Goal: Answer question/provide support: Share knowledge or assist other users

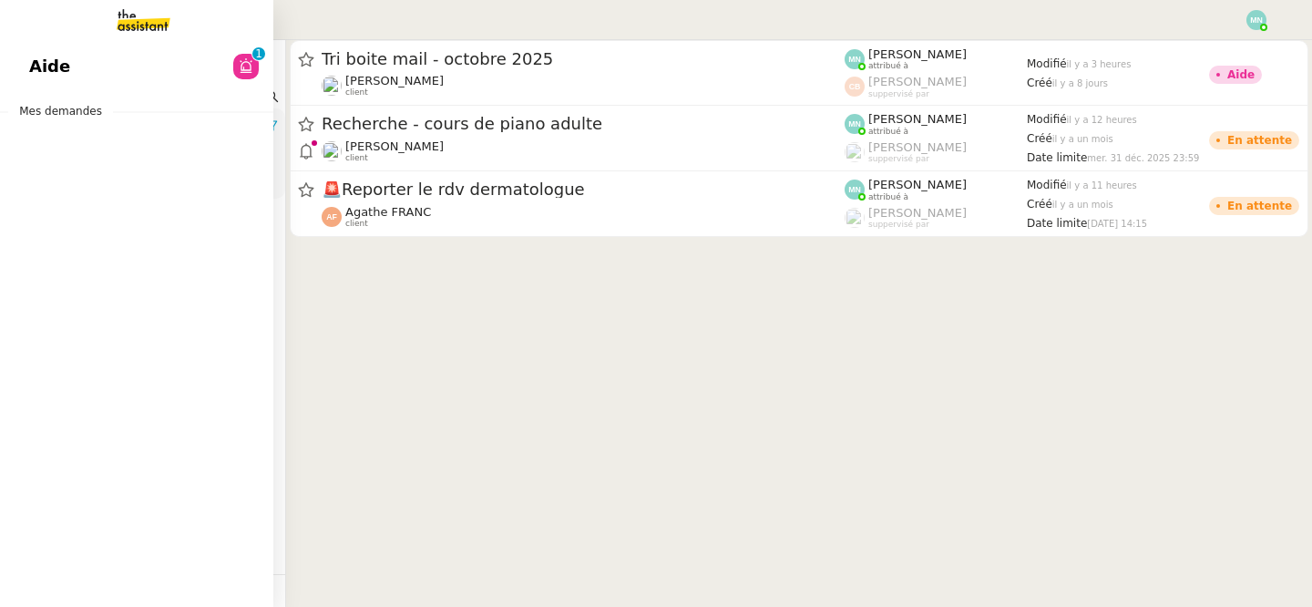
click at [14, 57] on link "Aide 0 1 2 3 4 5 6 7 8 9" at bounding box center [136, 67] width 273 height 42
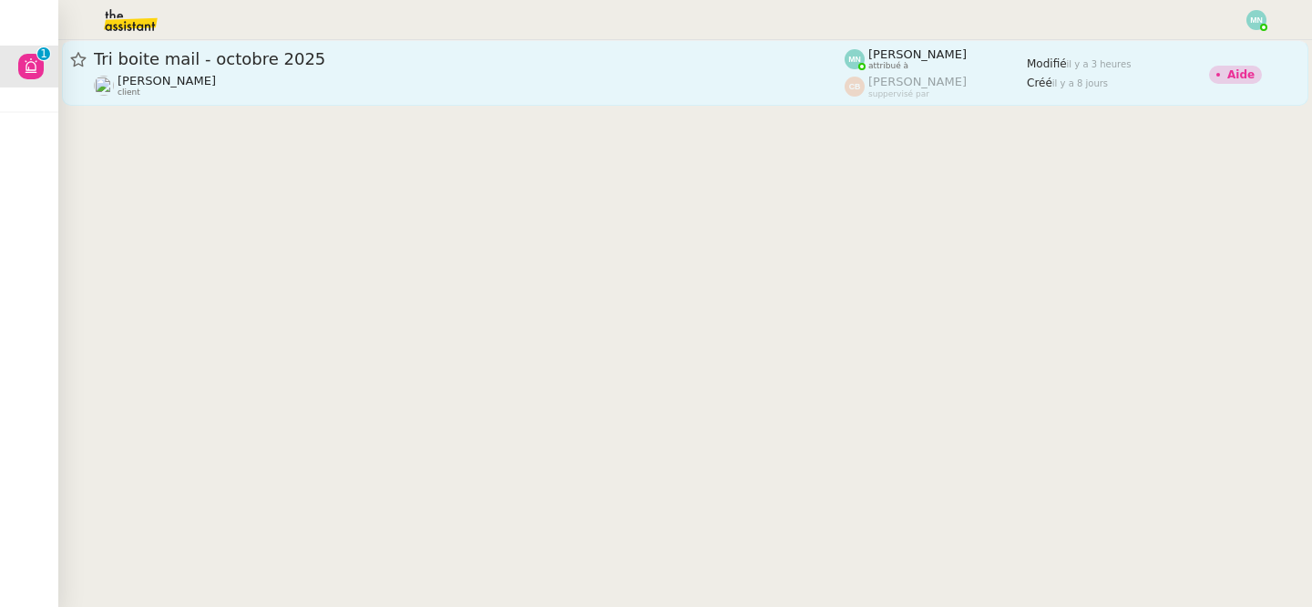
click at [334, 60] on span "Tri boite mail - octobre 2025" at bounding box center [469, 59] width 751 height 16
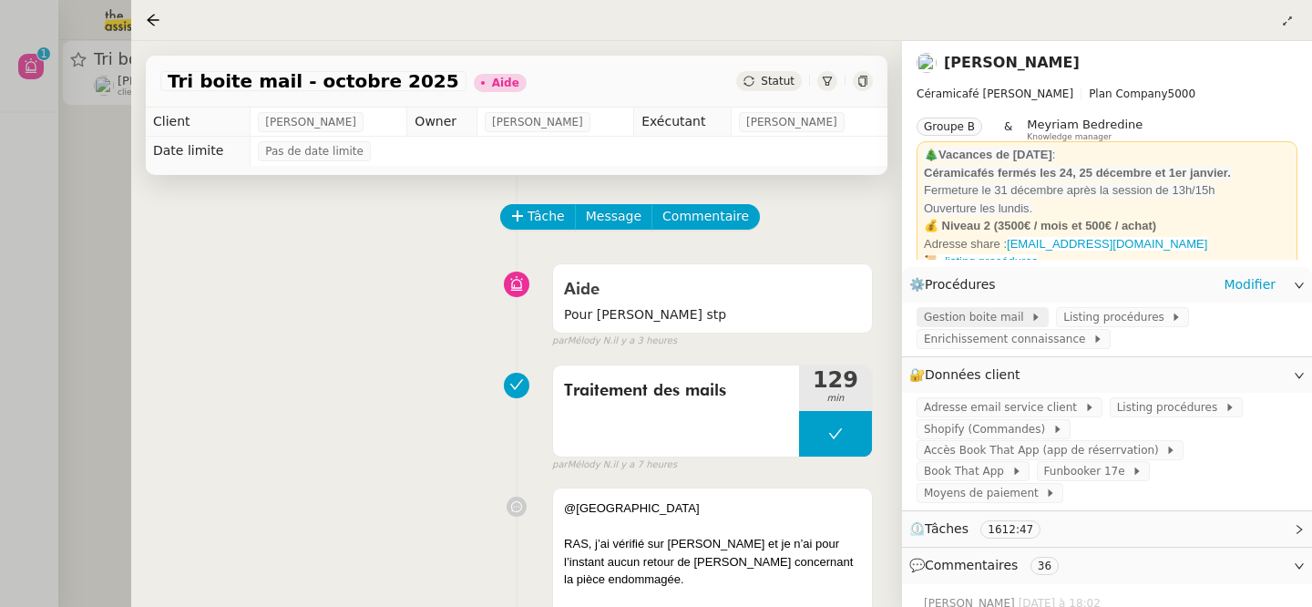
click at [1004, 318] on span "Gestion boite mail" at bounding box center [977, 317] width 107 height 18
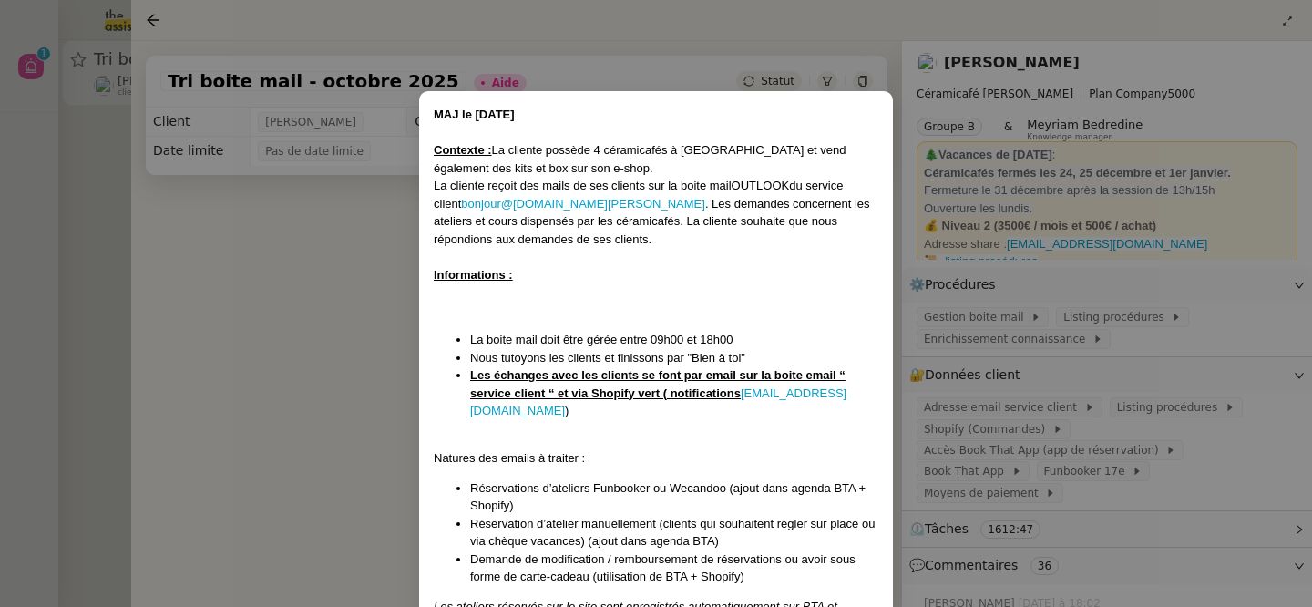
click at [1065, 407] on nz-modal-container "MAJ le [DATE] Contexte : La cliente possède 4 céramicafés à [GEOGRAPHIC_DATA] e…" at bounding box center [656, 303] width 1312 height 607
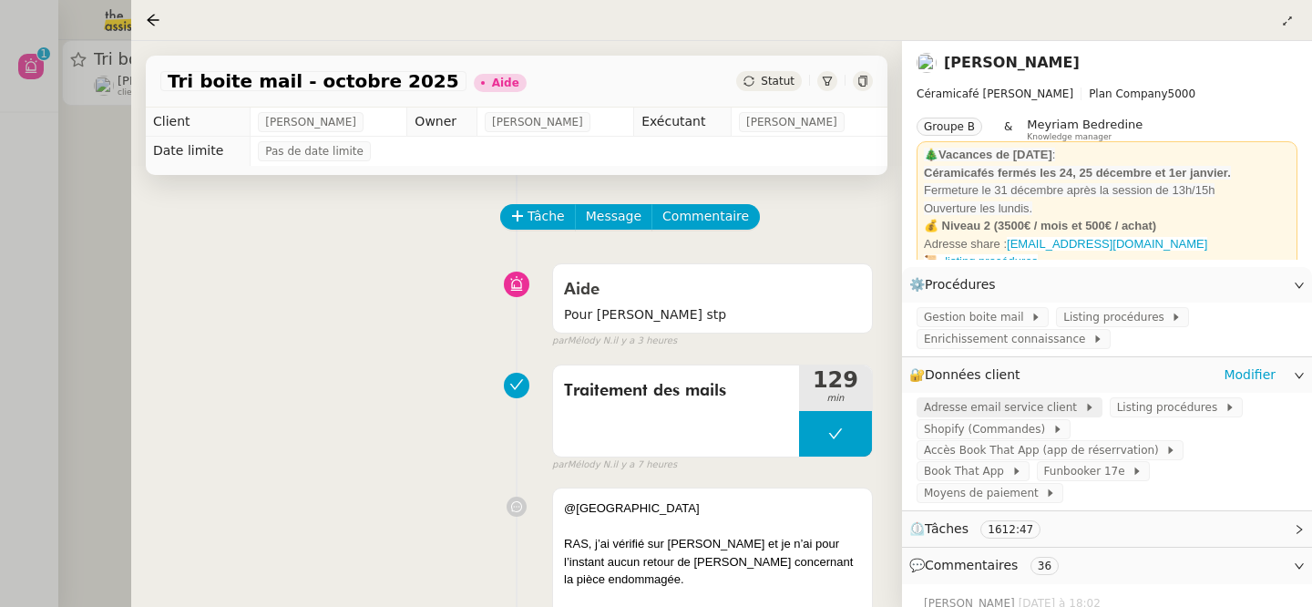
click at [1032, 405] on span "Adresse email service client" at bounding box center [1004, 407] width 160 height 18
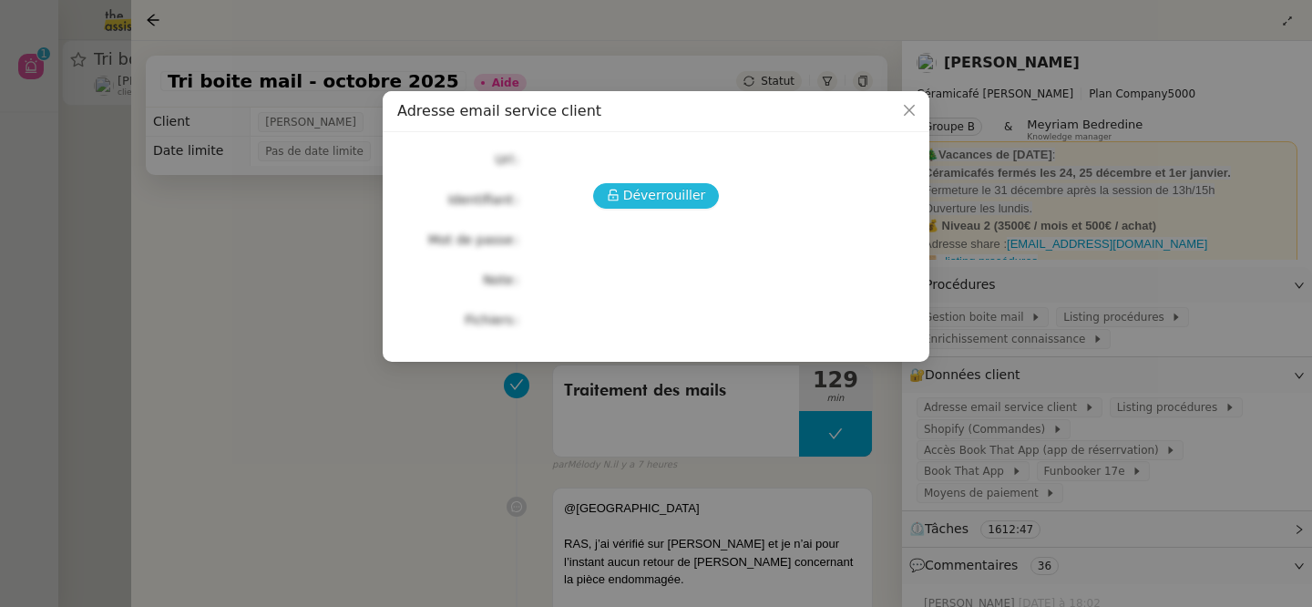
click at [658, 201] on span "Déverrouiller" at bounding box center [664, 195] width 83 height 21
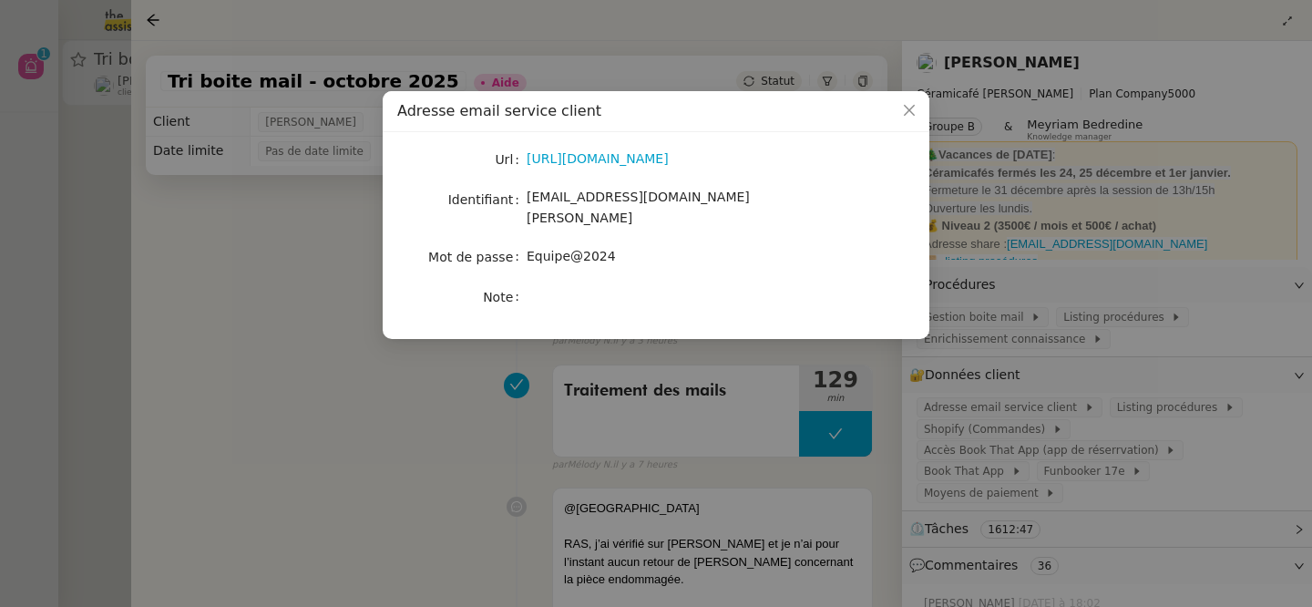
click at [613, 171] on div "[URL][DOMAIN_NAME]" at bounding box center [678, 160] width 302 height 26
click at [602, 161] on link "[URL][DOMAIN_NAME]" at bounding box center [598, 158] width 142 height 15
click at [912, 112] on icon "Close" at bounding box center [909, 110] width 15 height 15
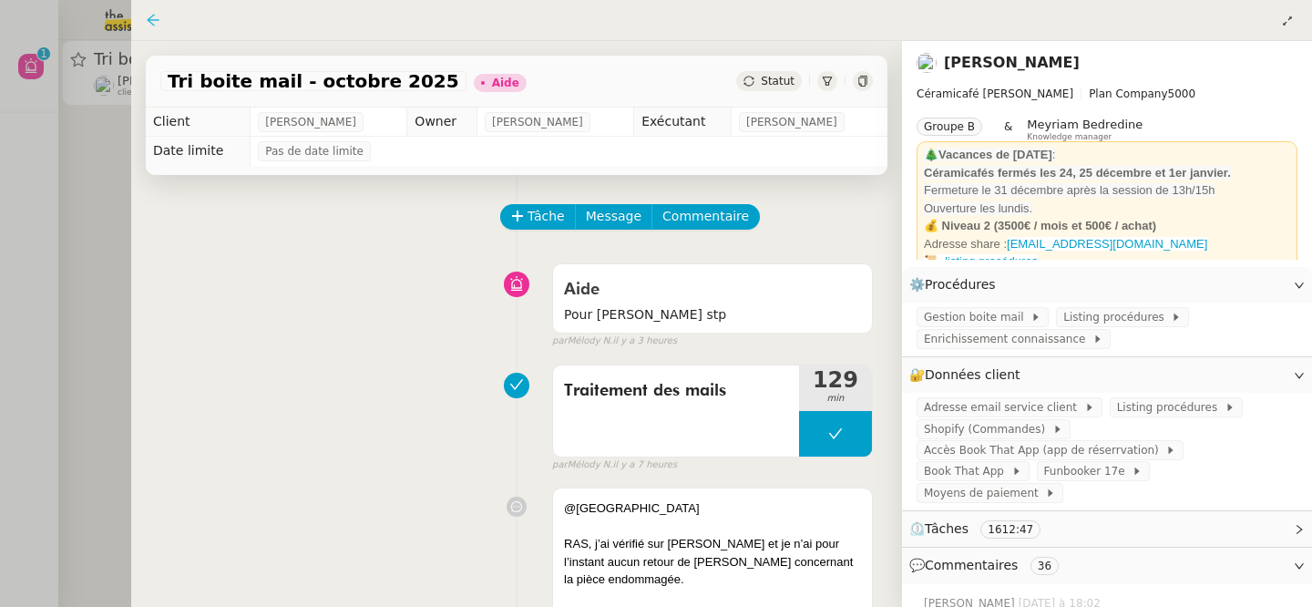
click at [156, 18] on icon at bounding box center [153, 20] width 15 height 15
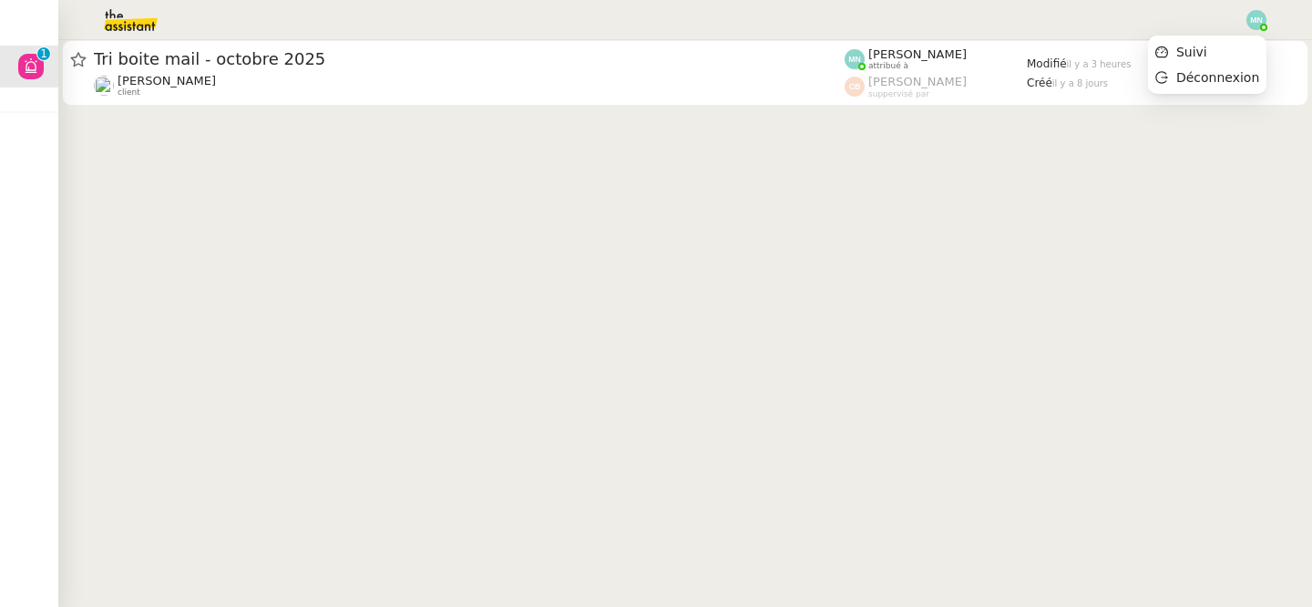
click at [1261, 15] on img at bounding box center [1257, 20] width 20 height 20
click at [1236, 46] on li "Suivi" at bounding box center [1207, 52] width 118 height 26
